Goal: Navigation & Orientation: Find specific page/section

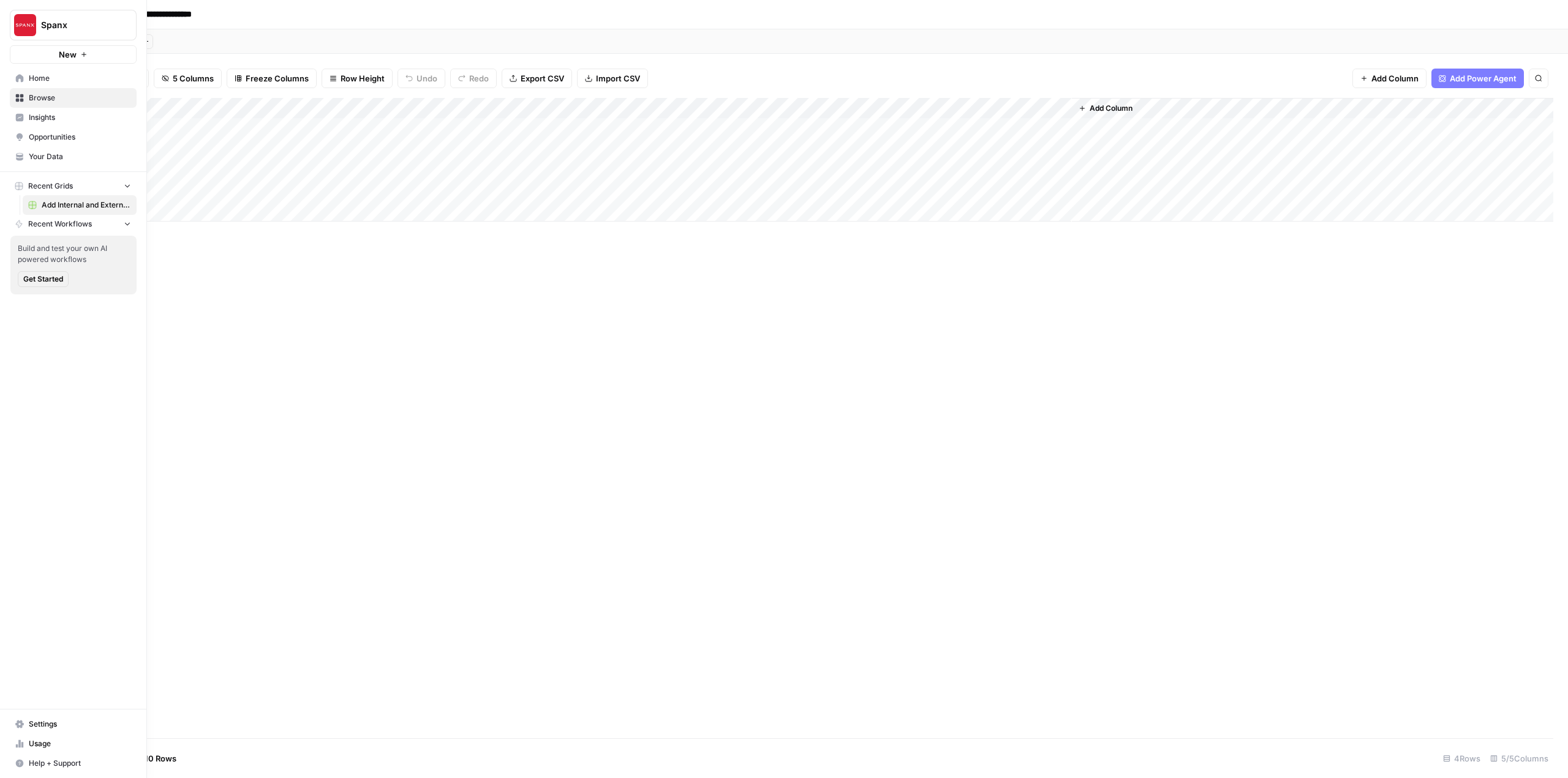
click at [20, 22] on img "Workspace: Spanx" at bounding box center [24, 24] width 22 height 22
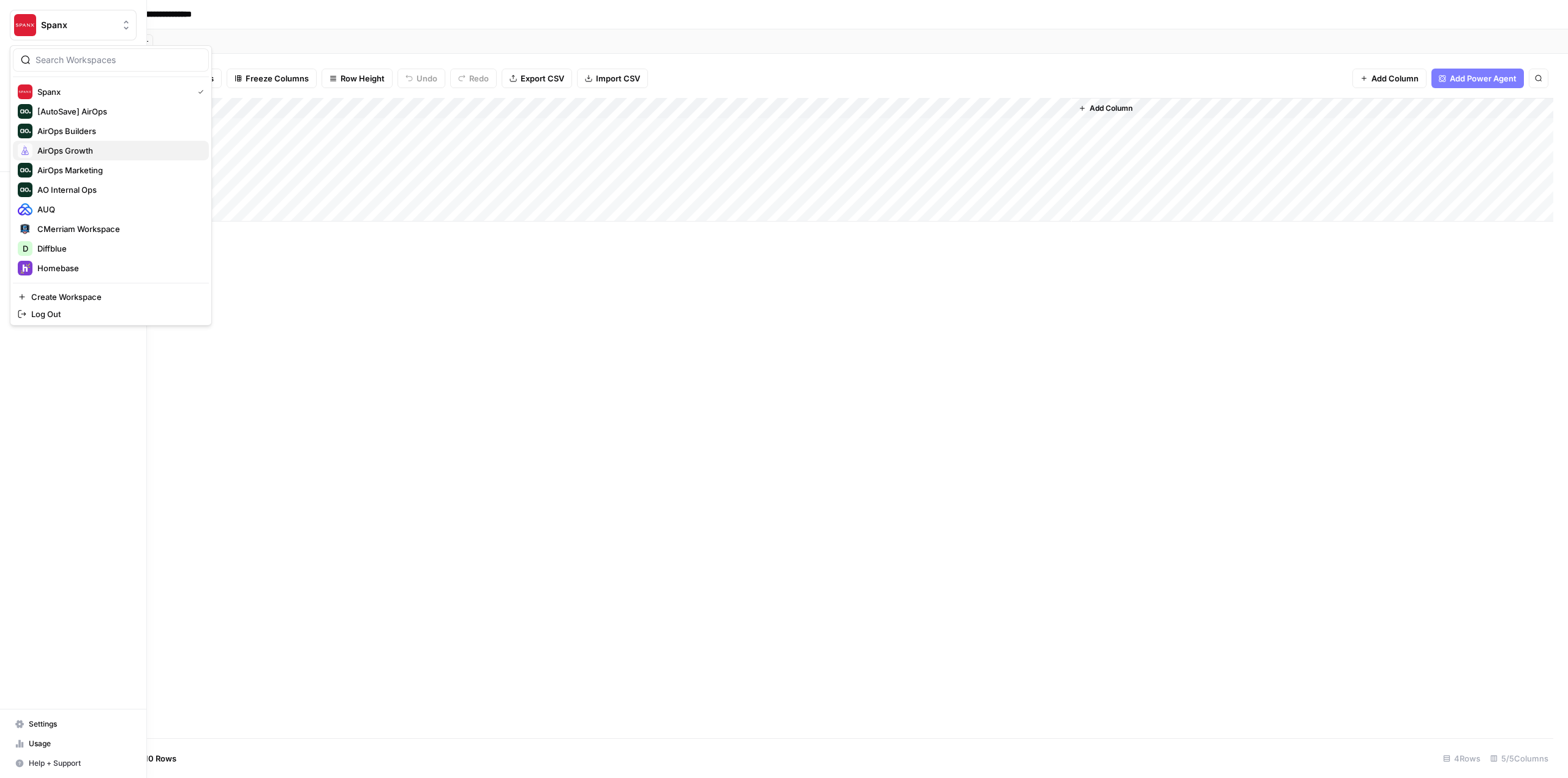
click at [91, 151] on span "AirOps Growth" at bounding box center [119, 150] width 162 height 13
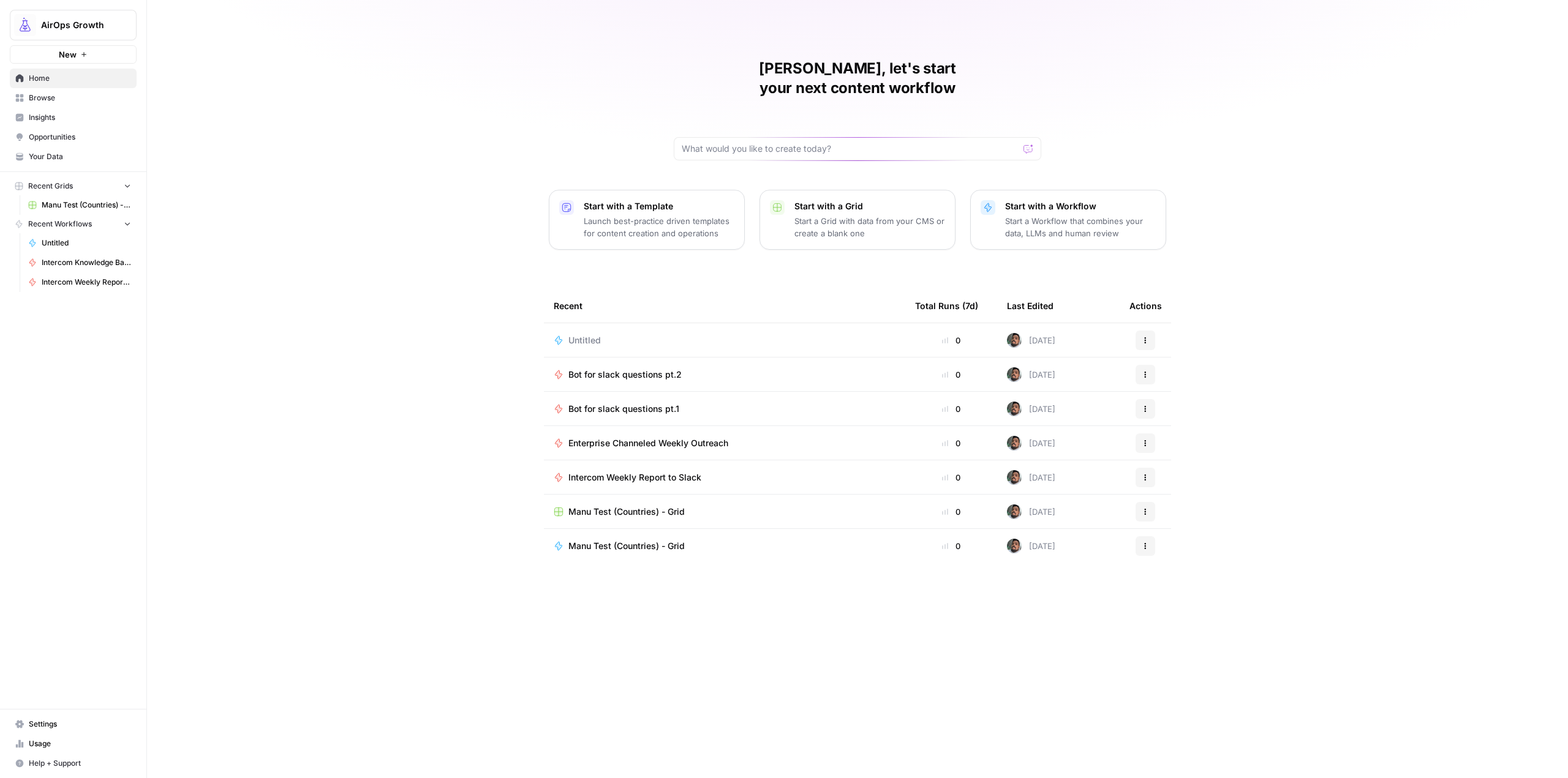
click at [681, 437] on span "Enterprise Channeled Weekly Outreach" at bounding box center [648, 443] width 160 height 13
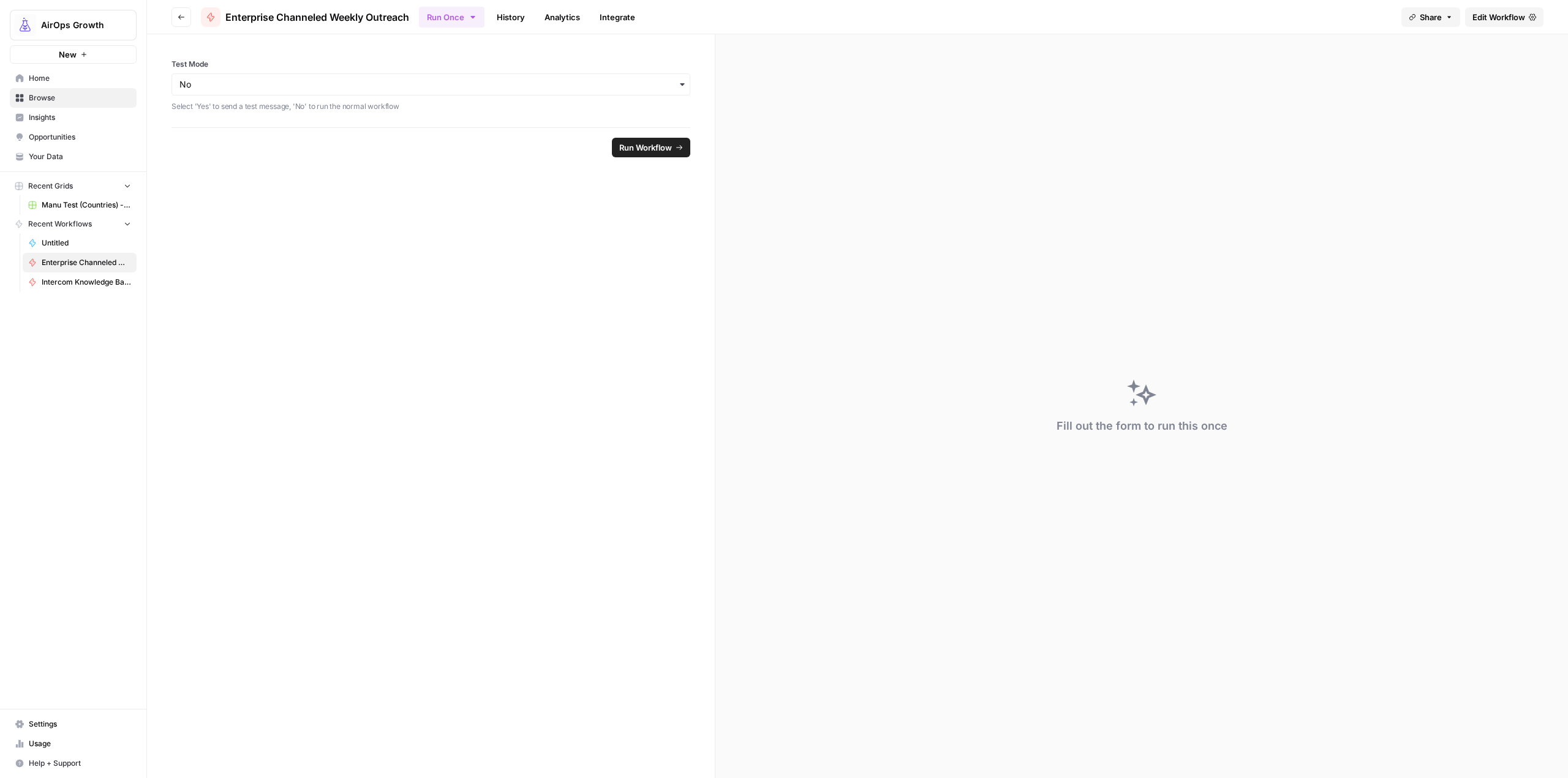
click at [1481, 18] on span "Edit Workflow" at bounding box center [1499, 17] width 53 height 13
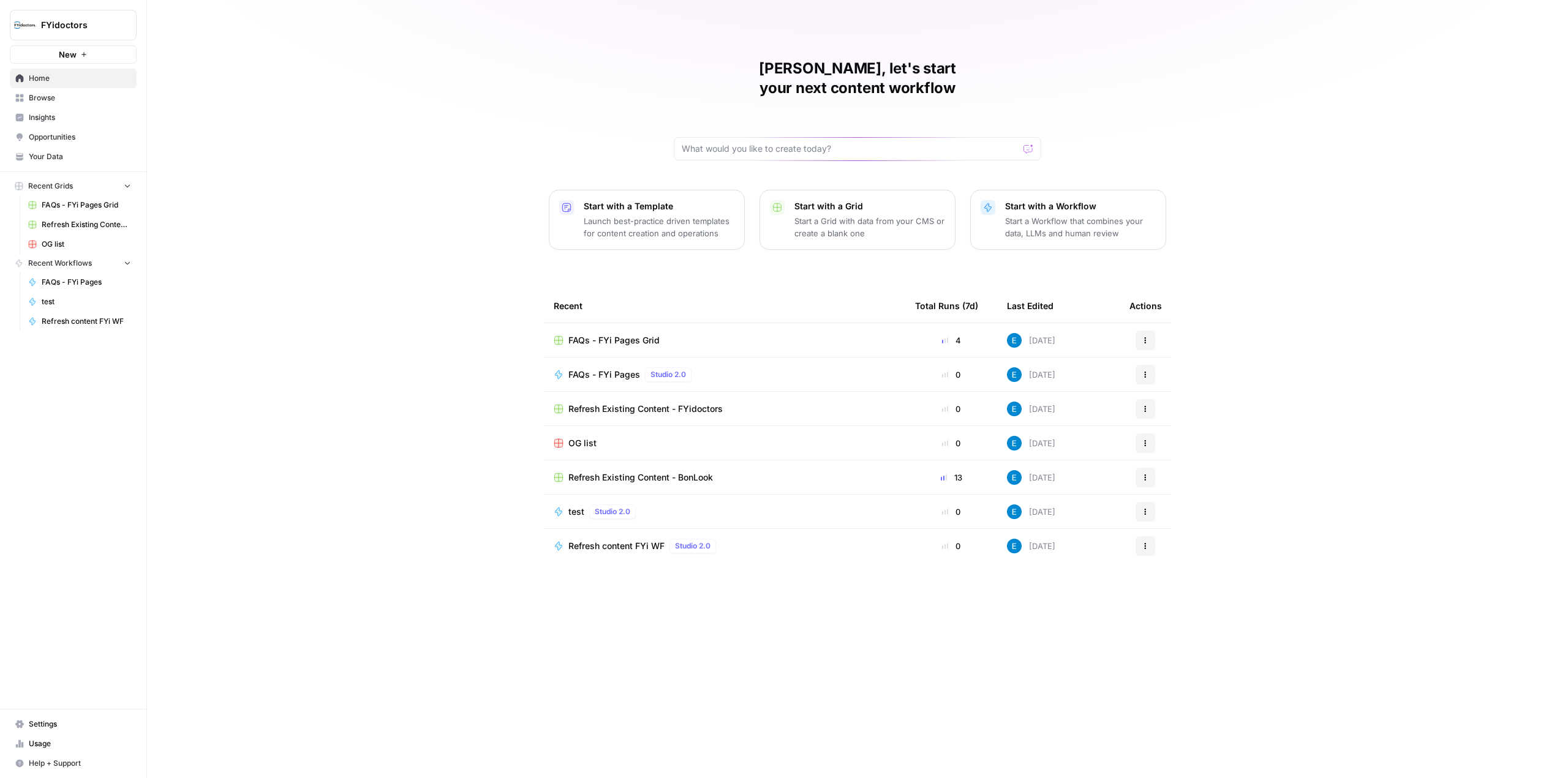
click at [621, 403] on span "Refresh Existing Content - FYidoctors" at bounding box center [645, 409] width 154 height 13
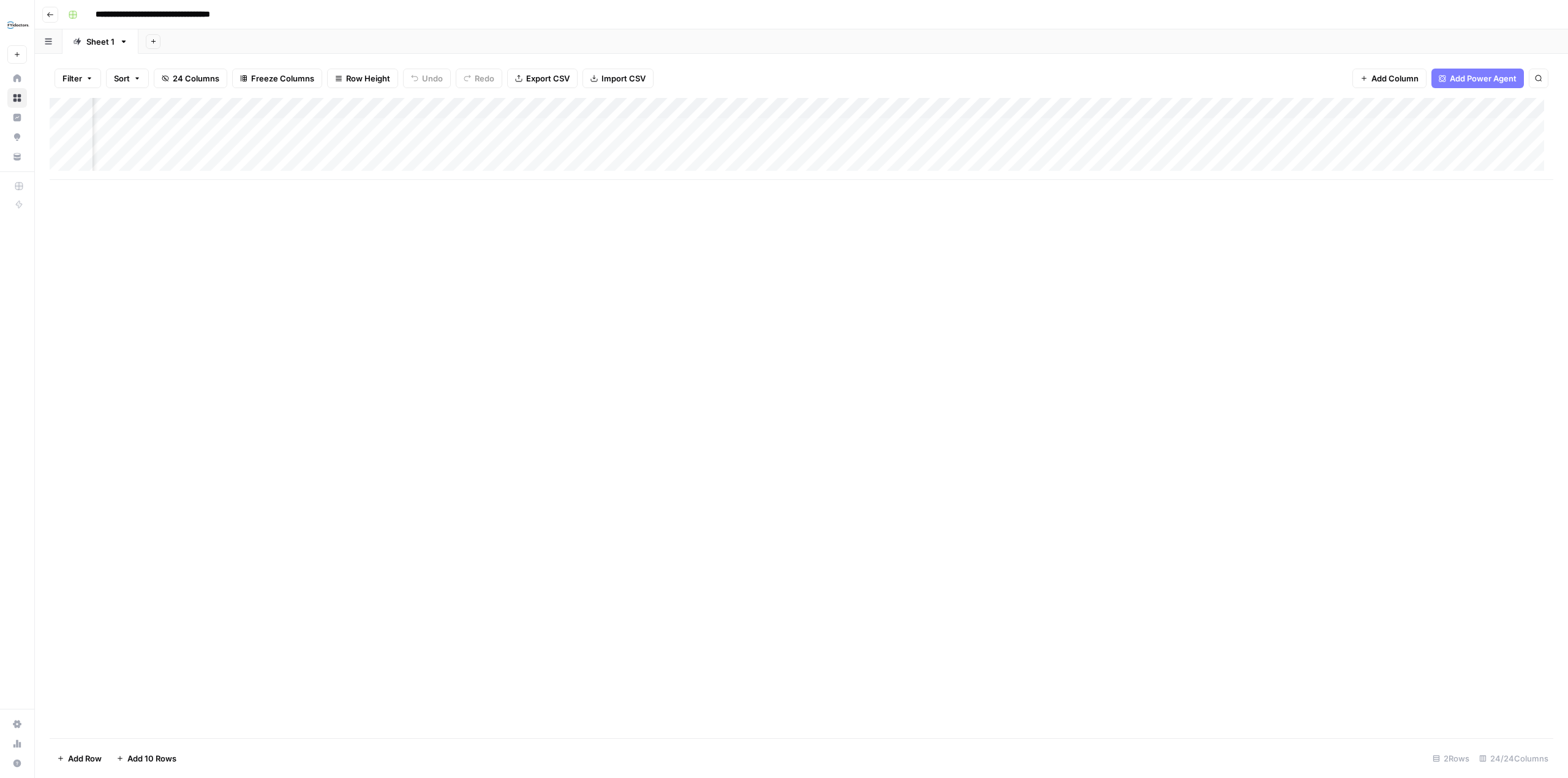
scroll to position [0, 809]
click at [880, 124] on div "Add Column" at bounding box center [801, 139] width 1503 height 82
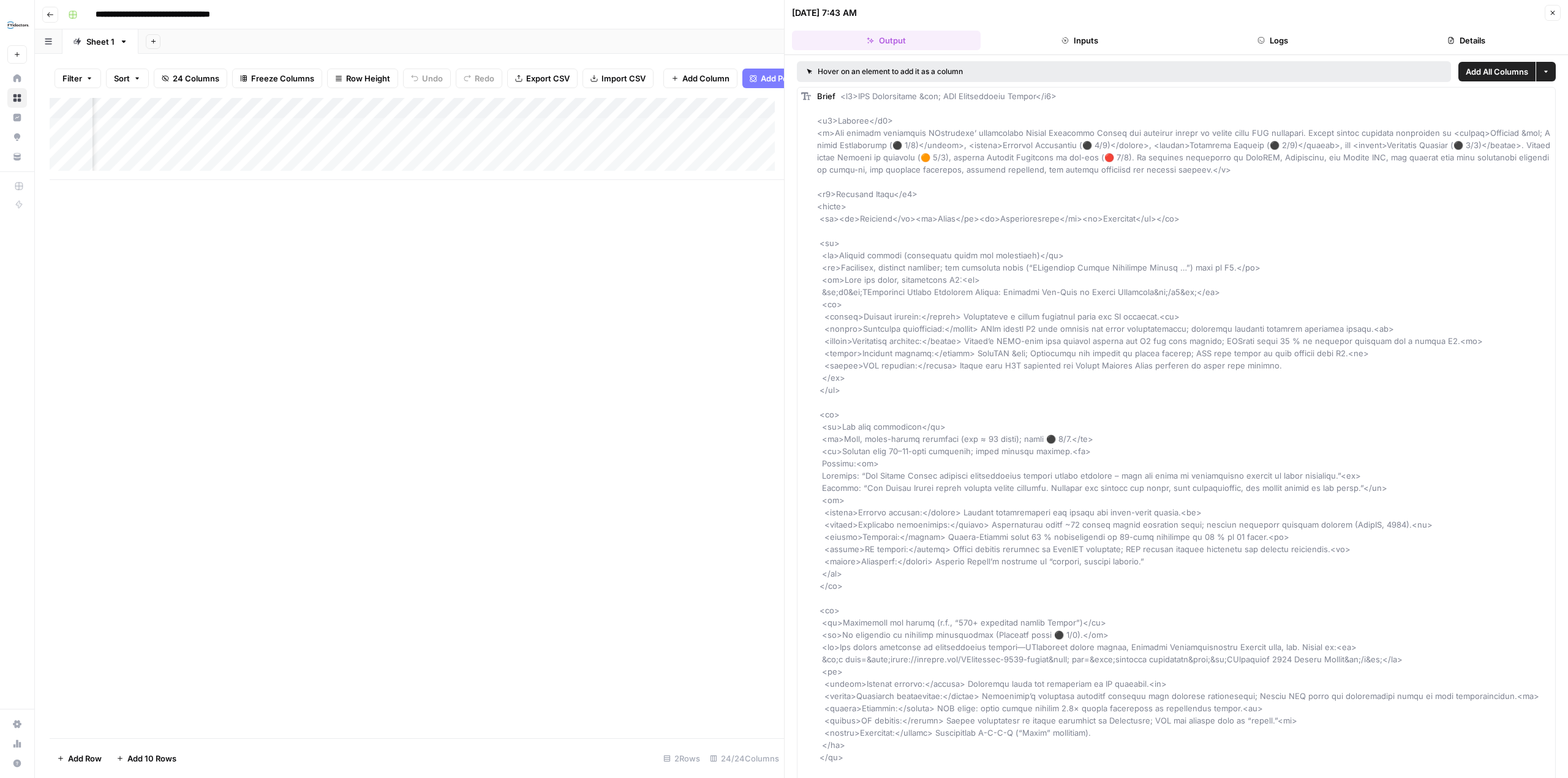
click at [1334, 31] on button "Logs" at bounding box center [1273, 40] width 188 height 20
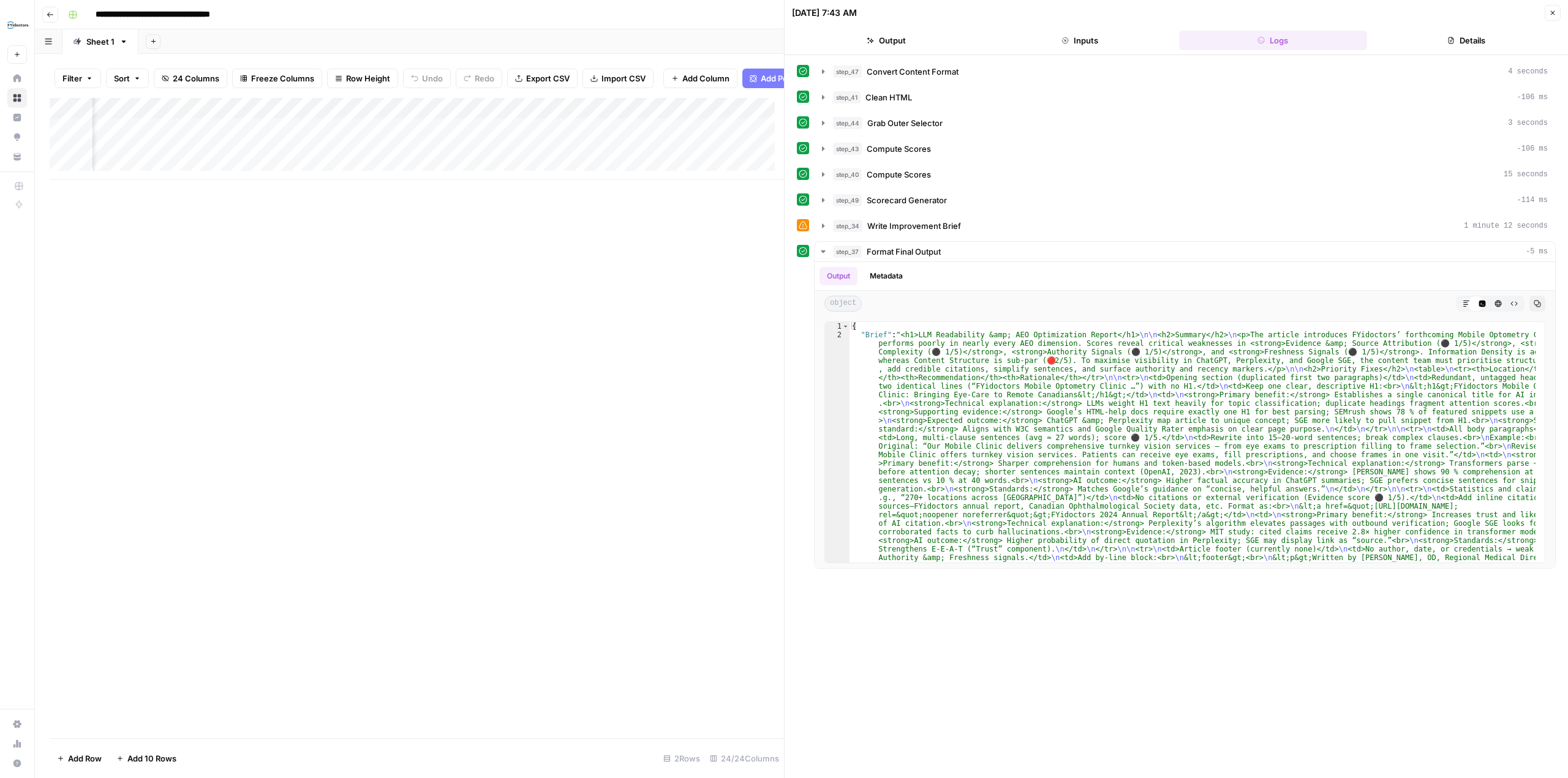
click at [1469, 48] on button "Details" at bounding box center [1466, 40] width 188 height 20
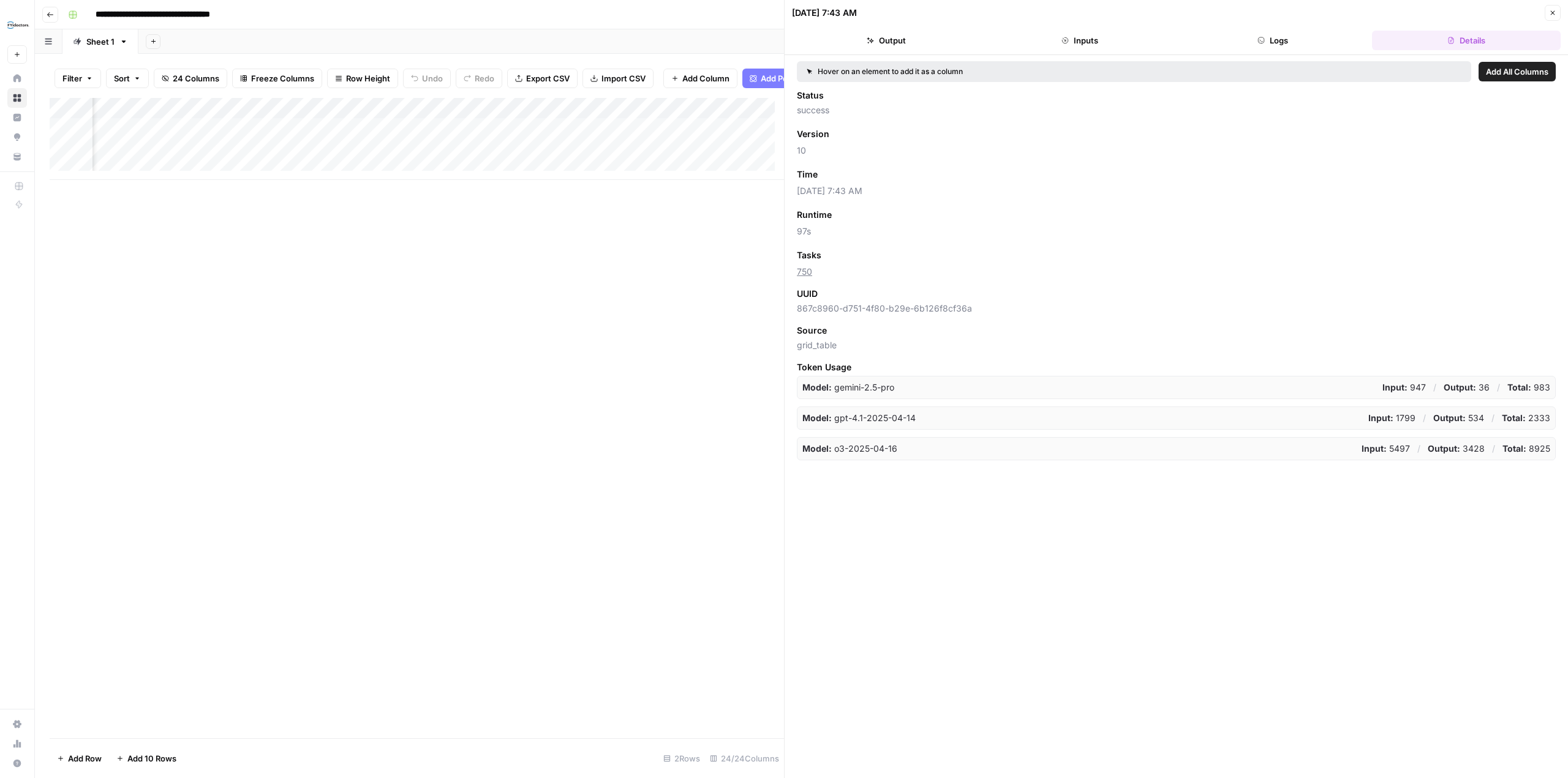
click at [1052, 50] on header "08/22/25 at 7:43 AM Close Output Inputs Logs Details" at bounding box center [1176, 28] width 783 height 55
click at [1077, 36] on button "Inputs" at bounding box center [1079, 40] width 188 height 20
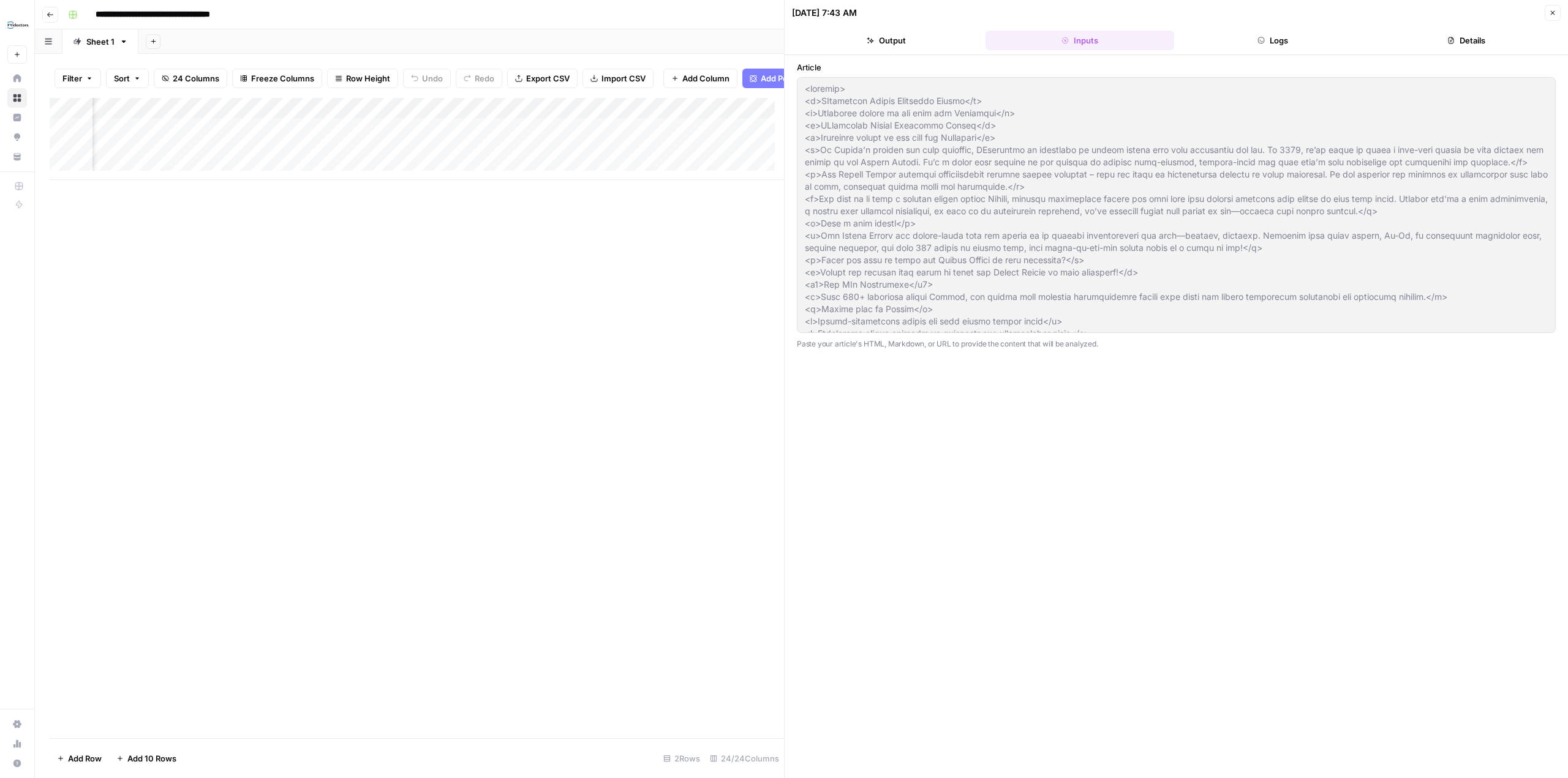
drag, startPoint x: 1339, startPoint y: 36, endPoint x: 1302, endPoint y: 45, distance: 38.1
click at [1339, 36] on button "Logs" at bounding box center [1273, 40] width 188 height 20
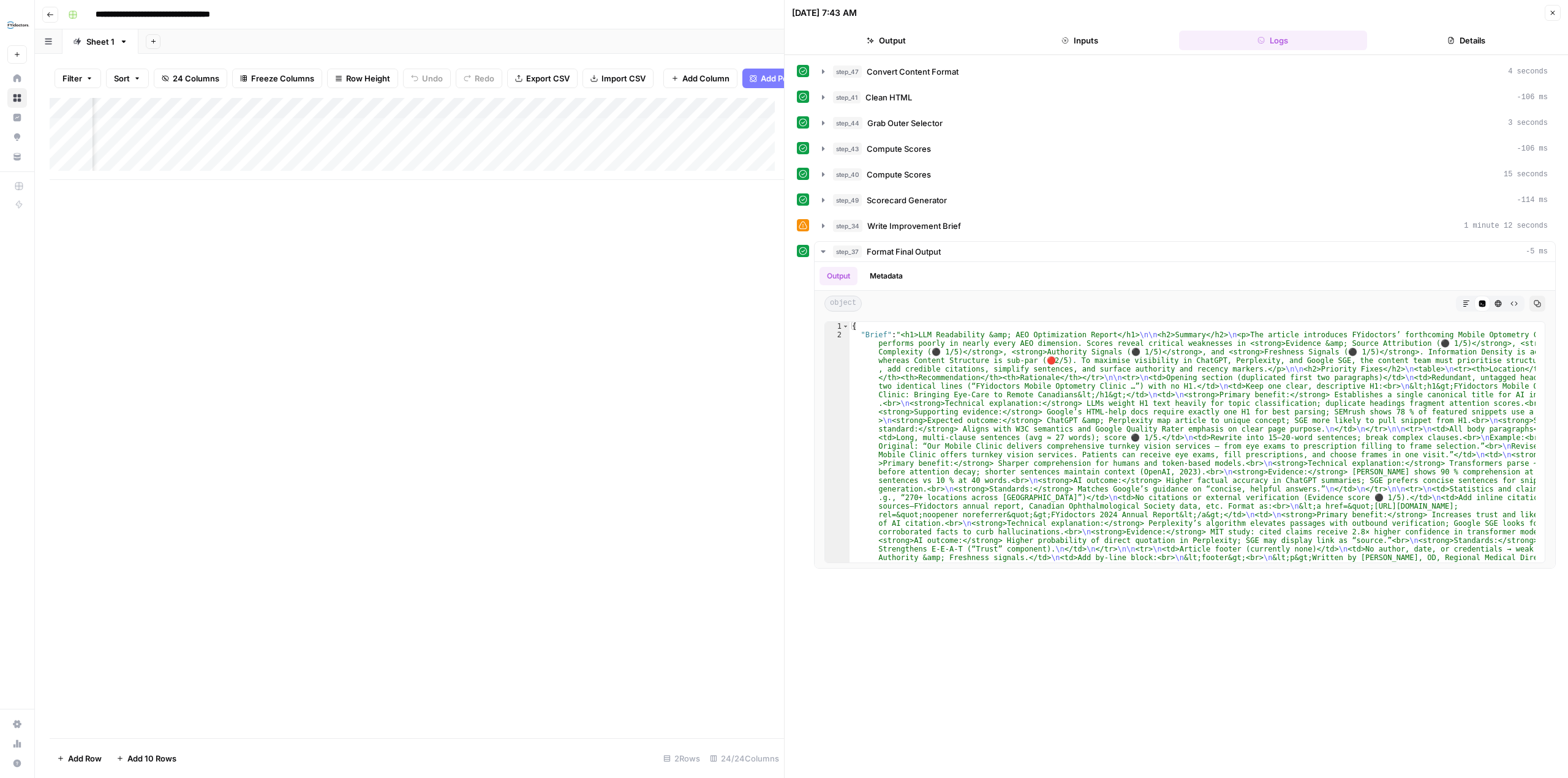
click at [865, 38] on button "Output" at bounding box center [886, 40] width 188 height 20
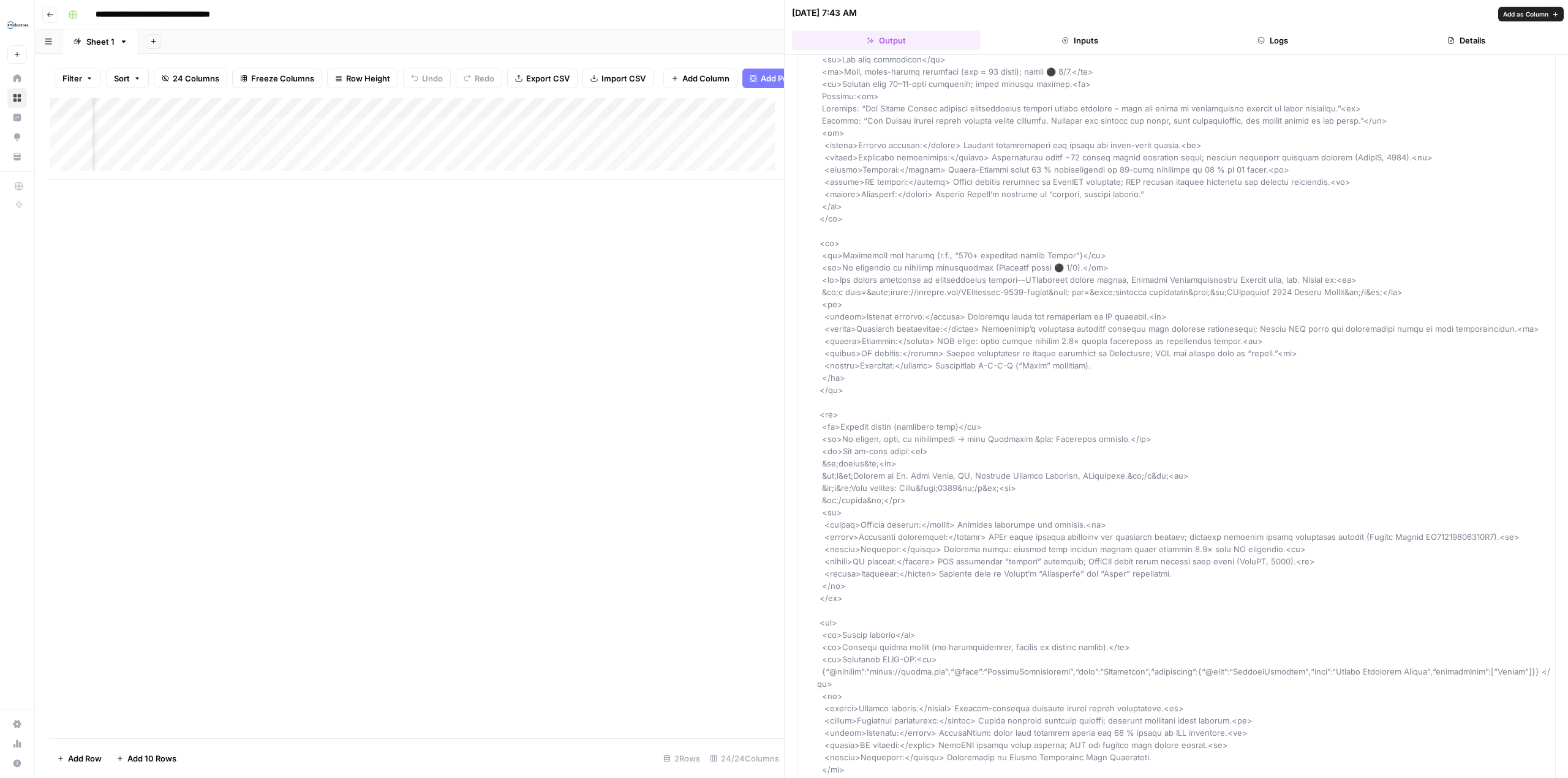
scroll to position [735, 0]
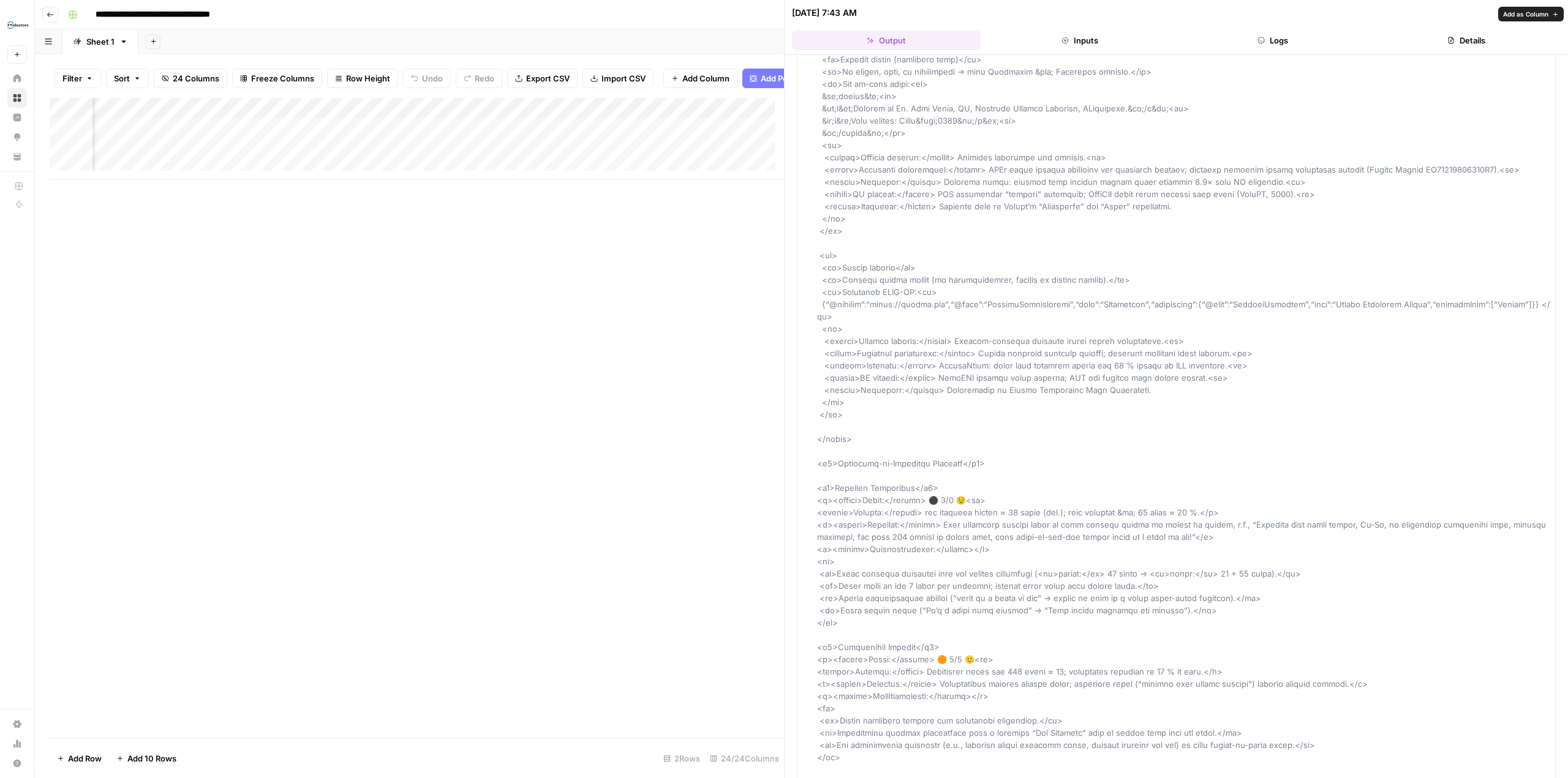
click at [622, 418] on div "Add Column" at bounding box center [416, 418] width 734 height 640
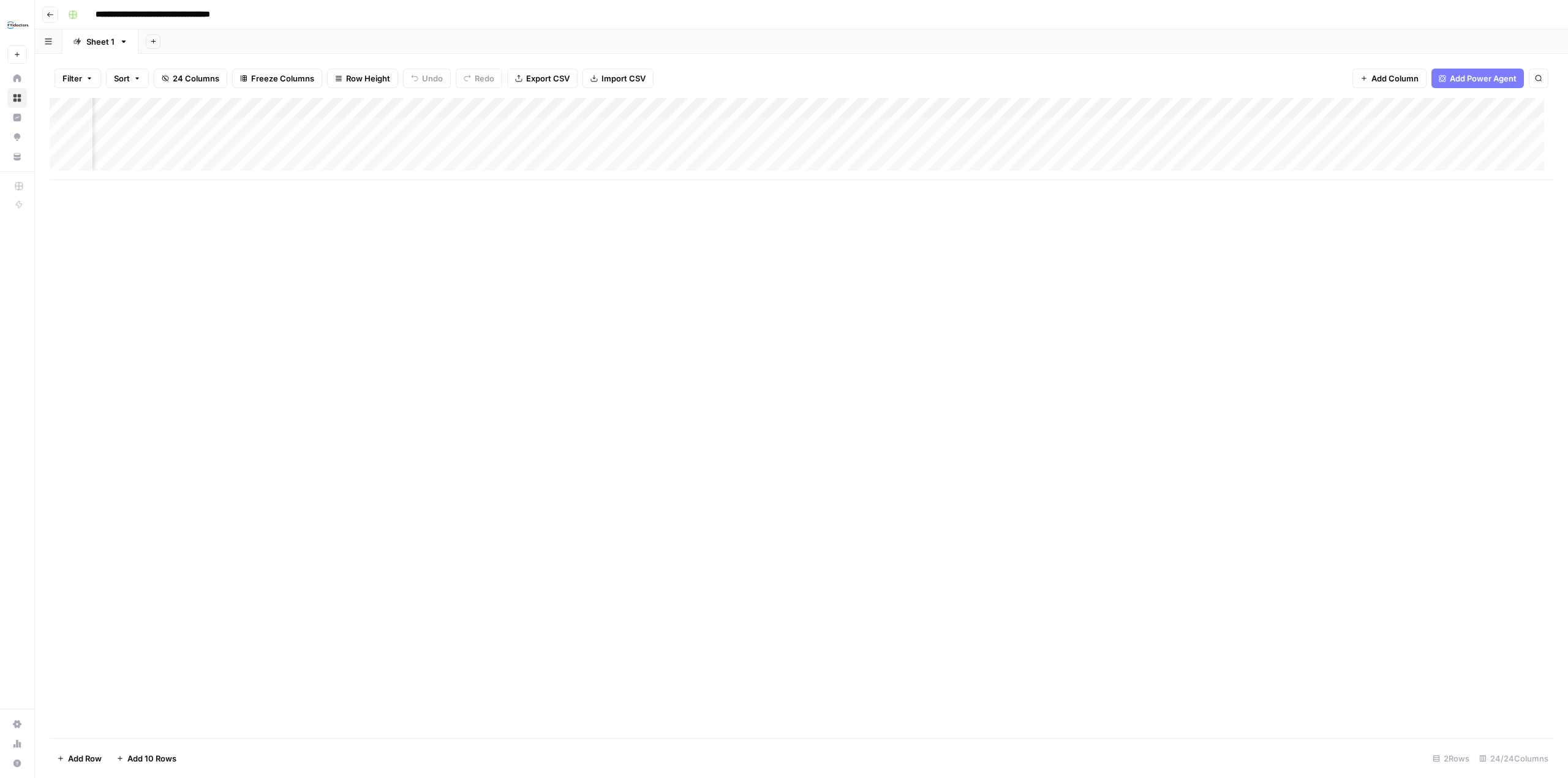
click at [880, 125] on div "Add Column" at bounding box center [801, 139] width 1503 height 82
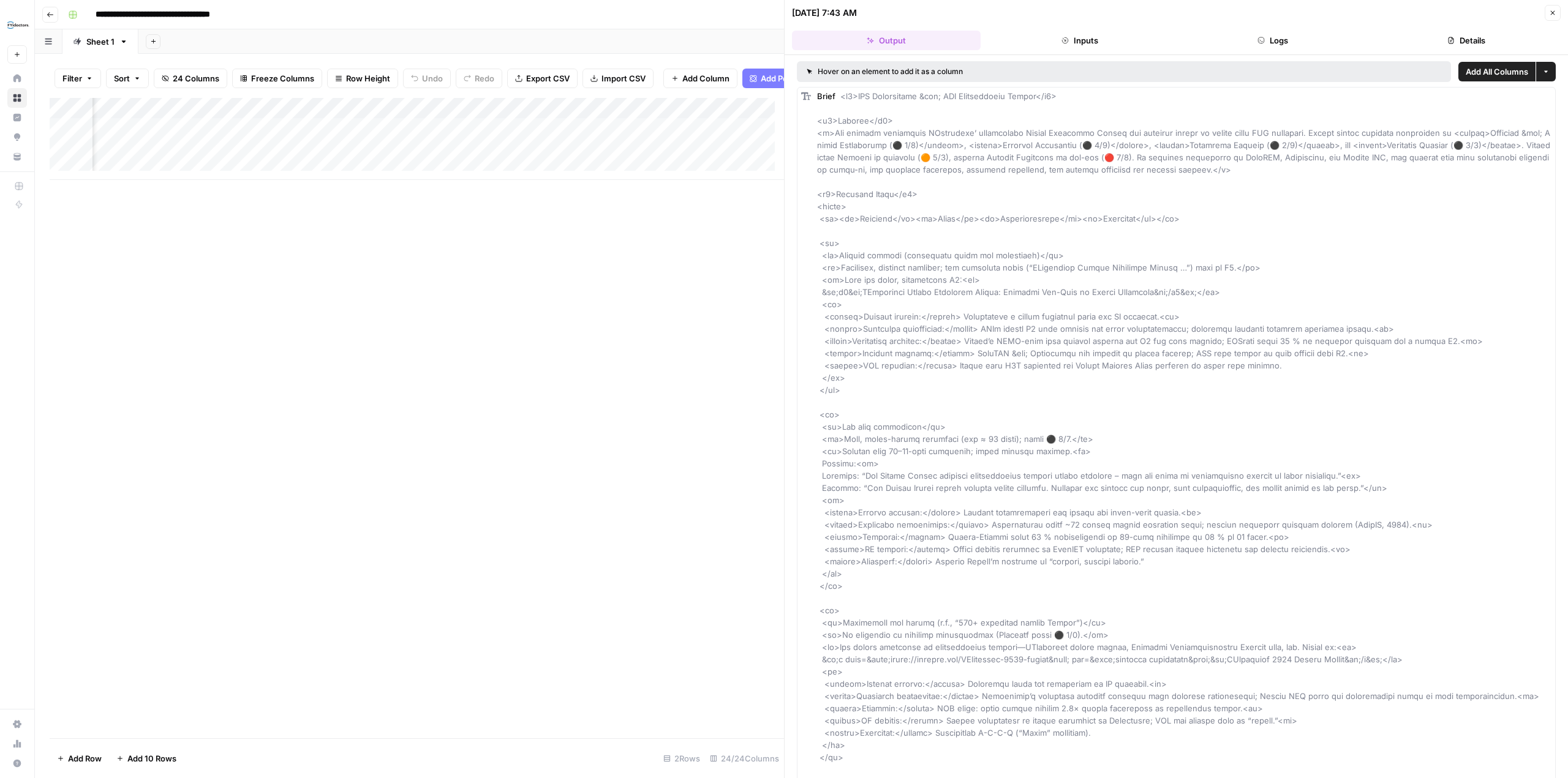
click at [1068, 39] on icon "button" at bounding box center [1065, 40] width 6 height 6
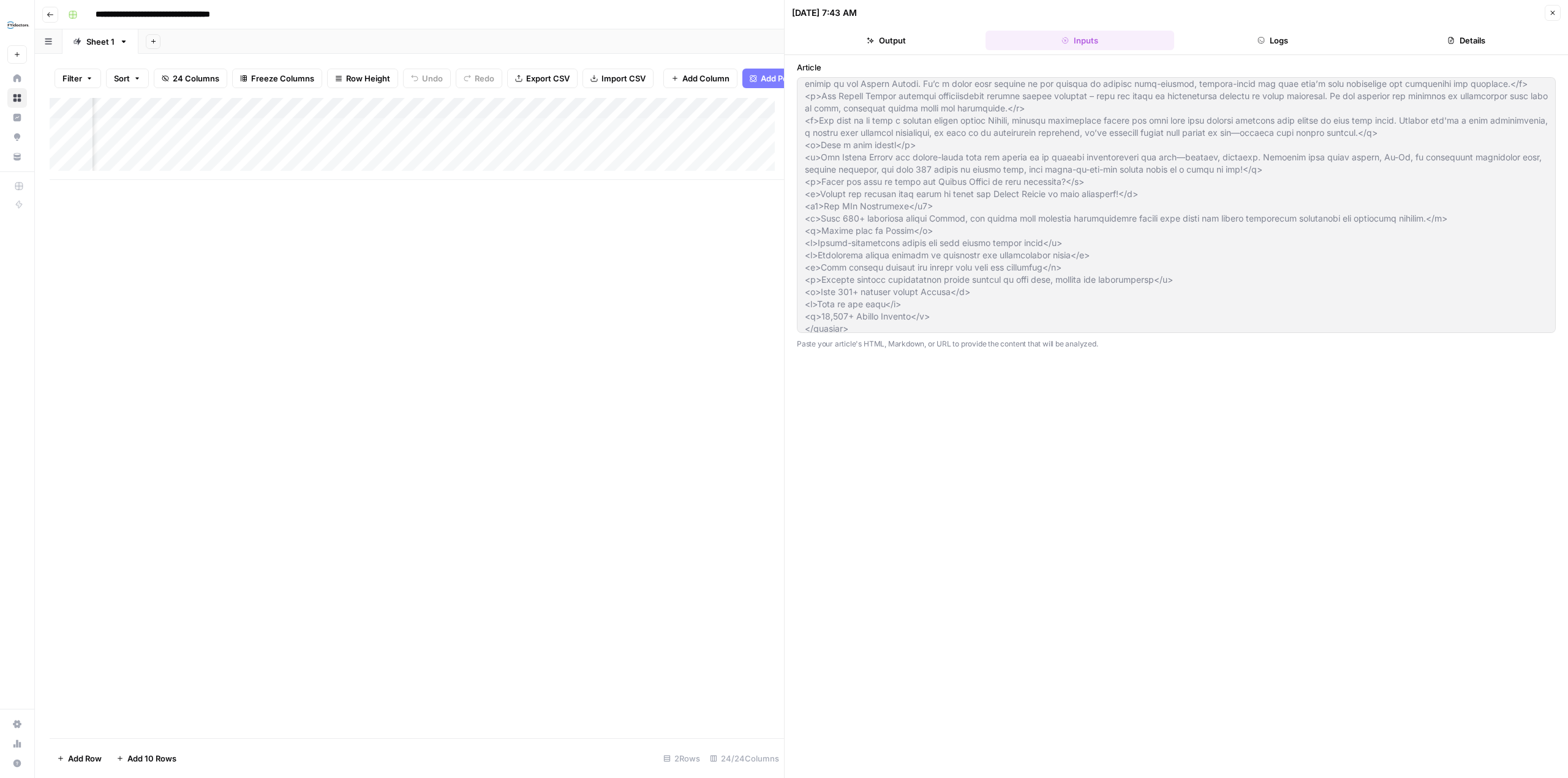
scroll to position [86, 0]
click at [512, 262] on div "Add Column" at bounding box center [416, 418] width 734 height 640
click at [275, 328] on div "Add Column" at bounding box center [416, 418] width 734 height 640
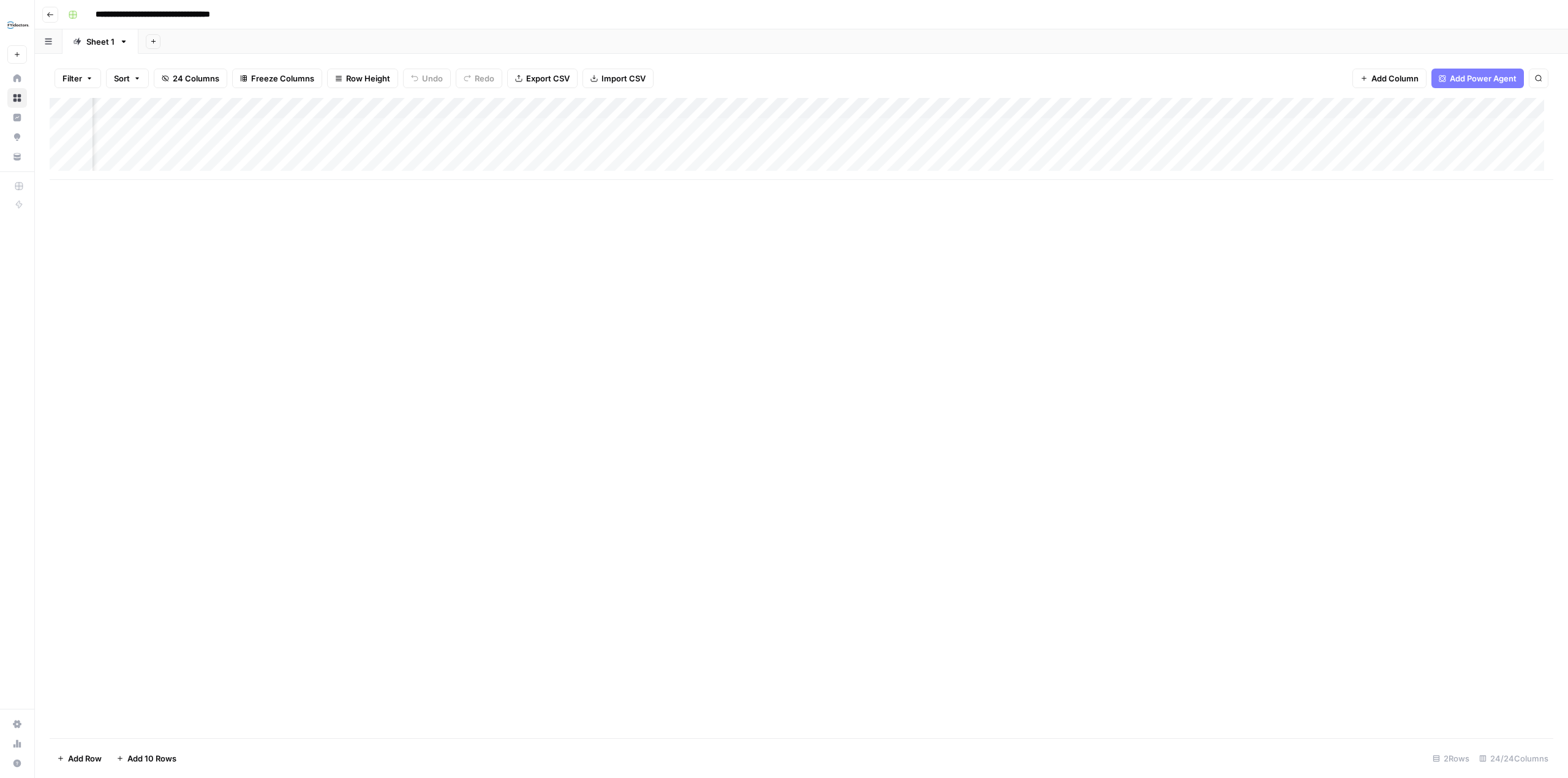
scroll to position [0, 495]
click at [46, 13] on button "Go back" at bounding box center [50, 14] width 16 height 16
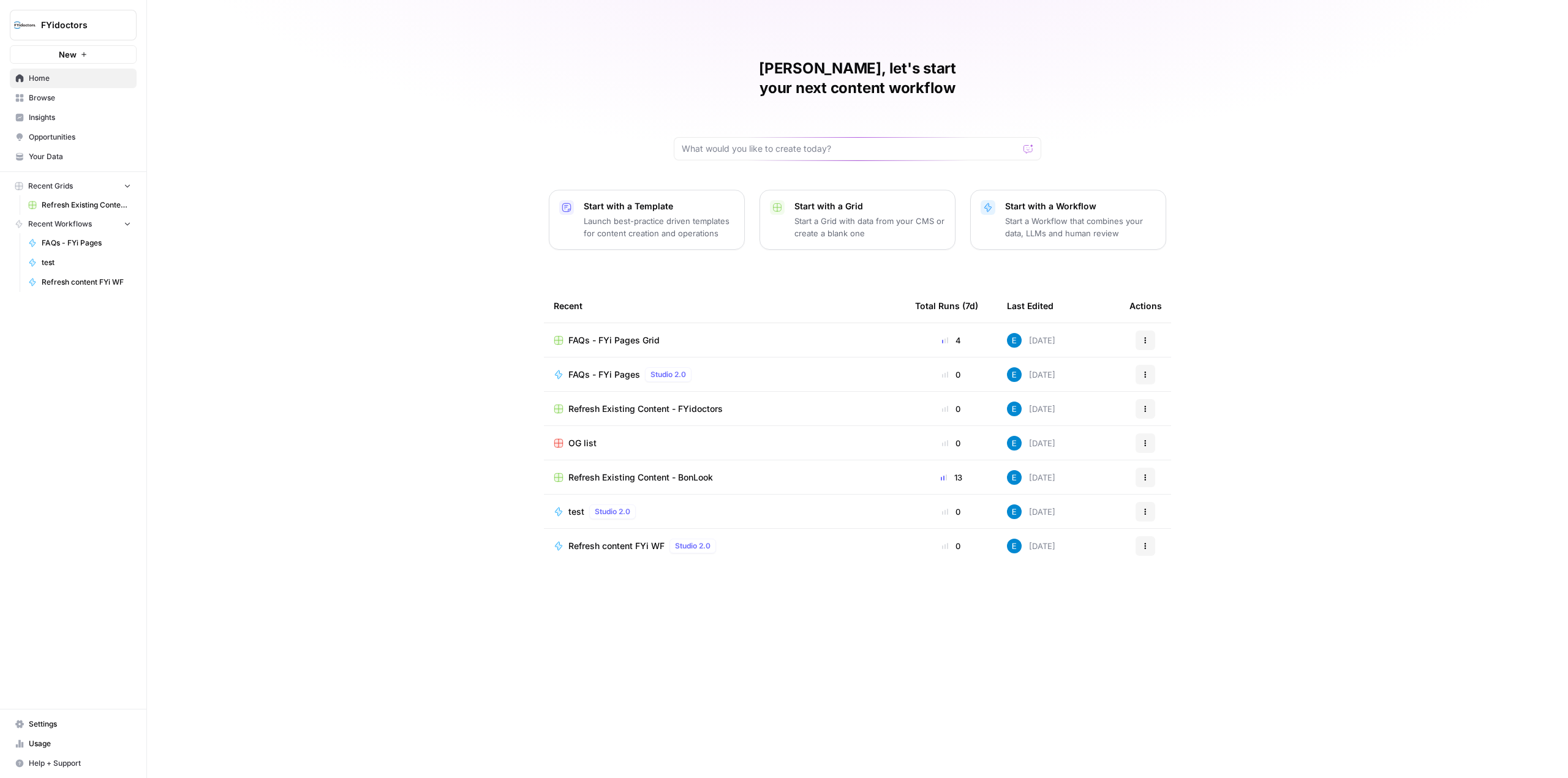
click at [691, 471] on span "Refresh Existing Content - BonLook" at bounding box center [640, 477] width 144 height 13
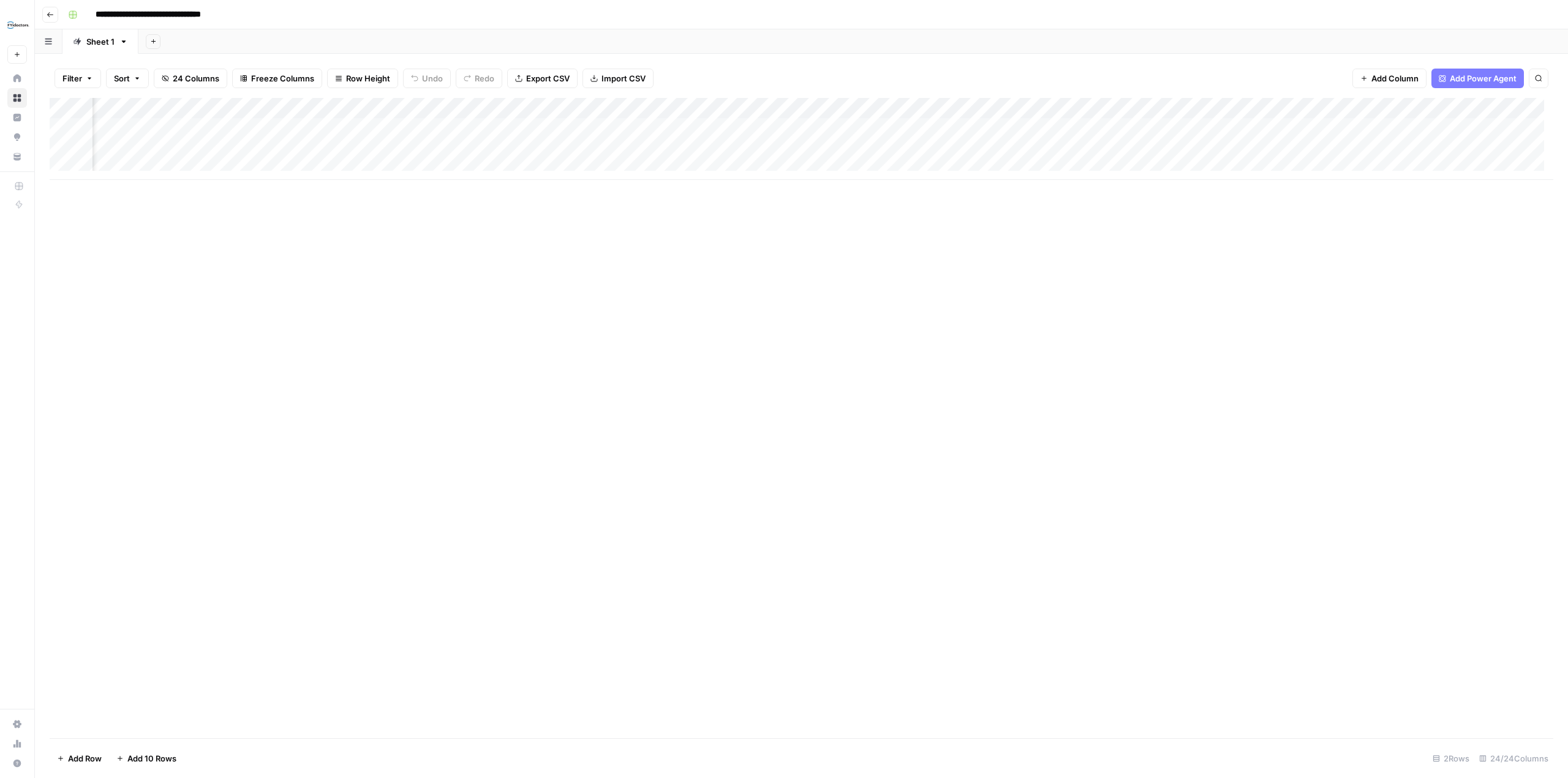
scroll to position [0, 869]
